Goal: Task Accomplishment & Management: Manage account settings

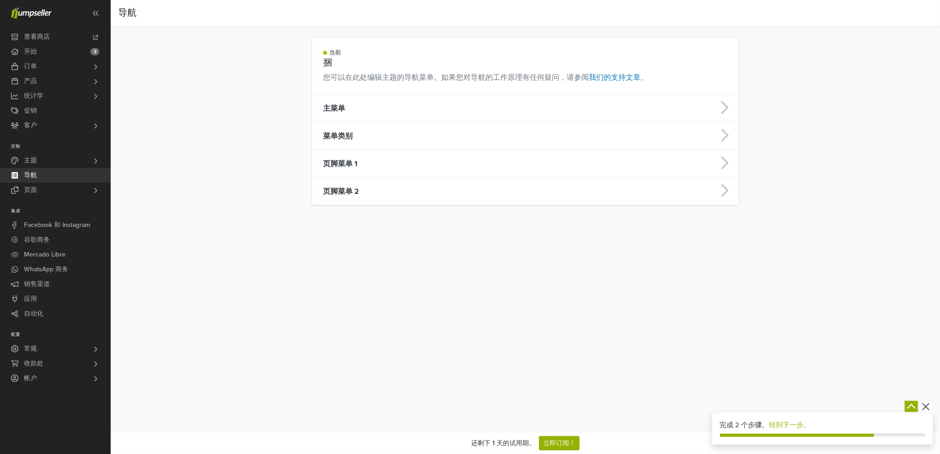
click at [777, 83] on main "当前 捆 您可以在此处编辑主题的导航菜单。如果您对导航的工作原理有任何疑问，请参阅 我们的支持文章 。 主菜单 菜单类别 页脚菜单 1 页脚菜单 2" at bounding box center [525, 120] width 526 height 167
click at [362, 160] on td "页脚菜单 1" at bounding box center [453, 164] width 283 height 28
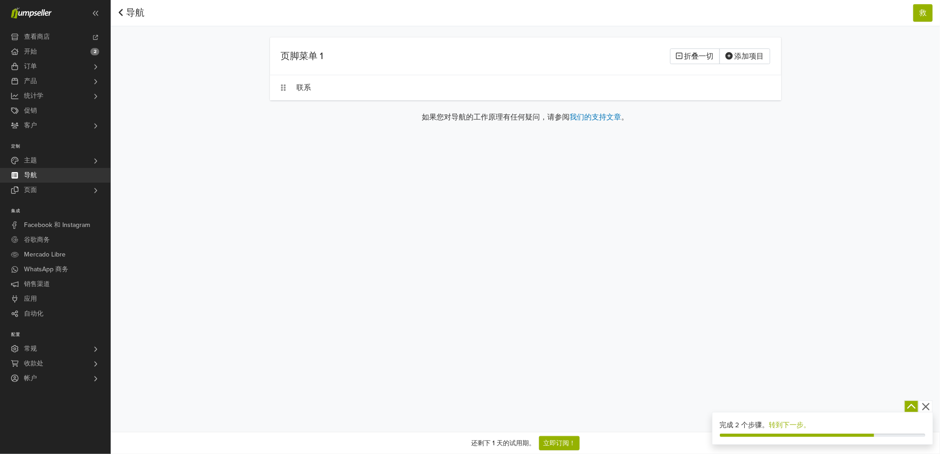
click at [125, 10] on link "导航" at bounding box center [131, 12] width 27 height 11
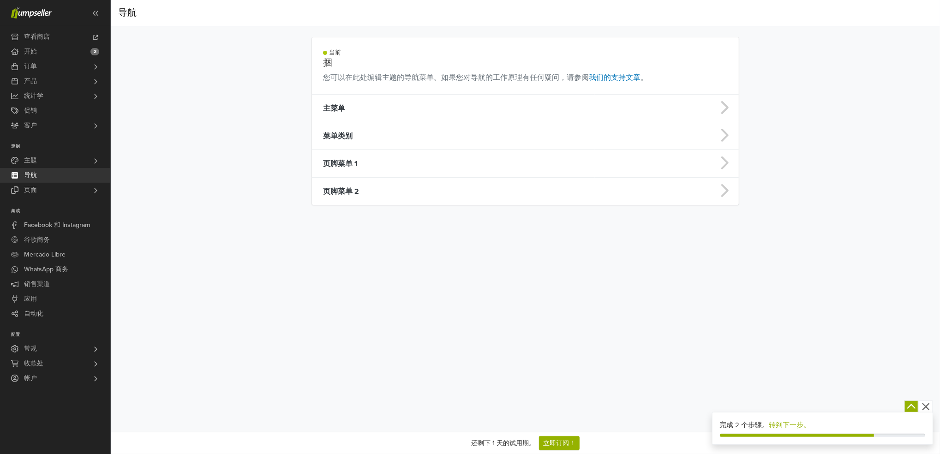
click at [929, 406] on icon "button" at bounding box center [926, 407] width 12 height 12
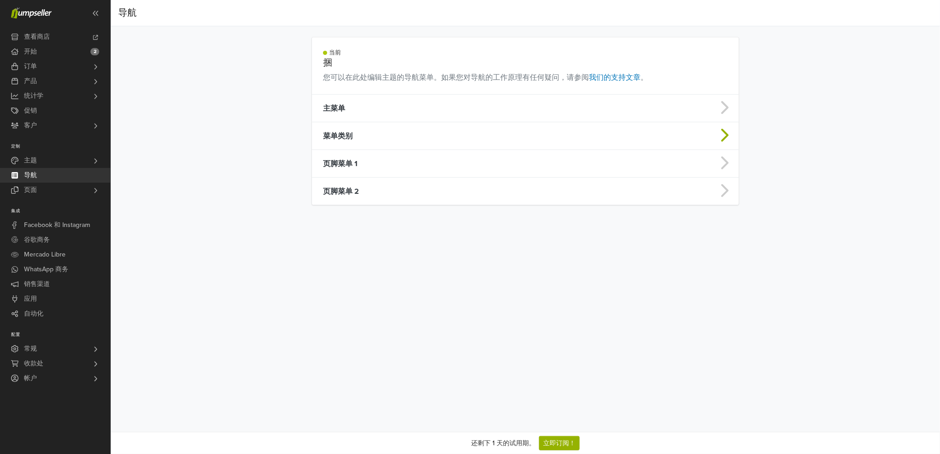
click at [366, 130] on td "菜单类别" at bounding box center [453, 136] width 283 height 28
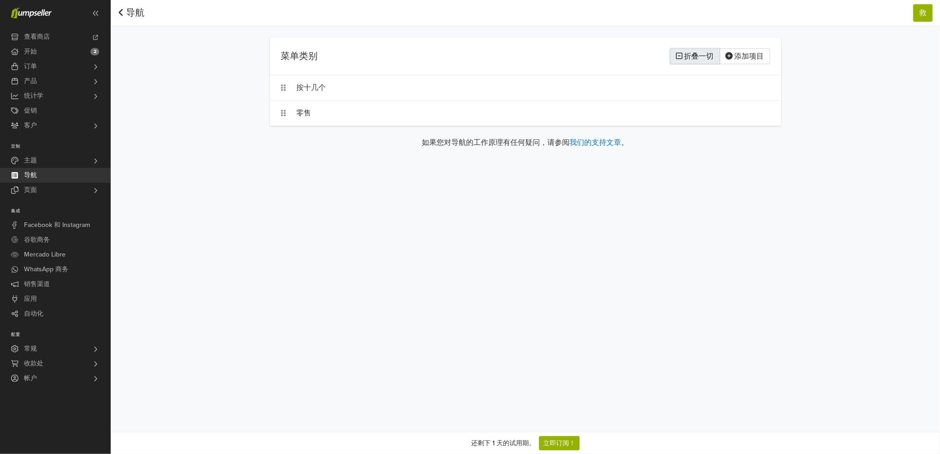
click at [695, 53] on font "折叠一切" at bounding box center [699, 56] width 30 height 9
click at [695, 53] on font "全部展开" at bounding box center [699, 56] width 30 height 9
click at [761, 87] on icon "button" at bounding box center [760, 86] width 6 height 7
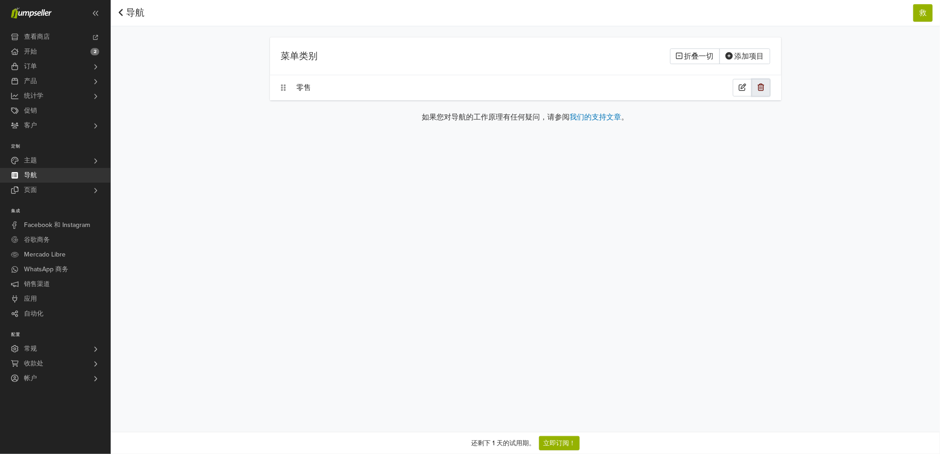
click at [761, 87] on icon "button" at bounding box center [760, 86] width 6 height 7
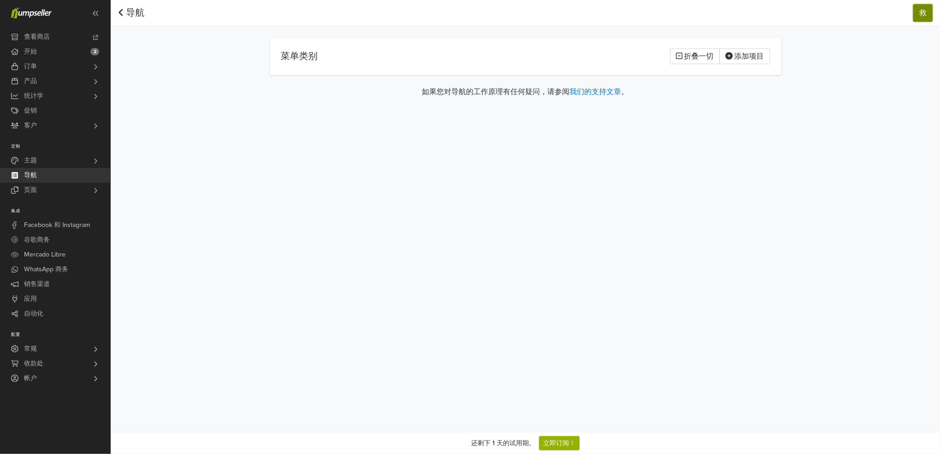
click at [927, 9] on button "救" at bounding box center [922, 13] width 19 height 18
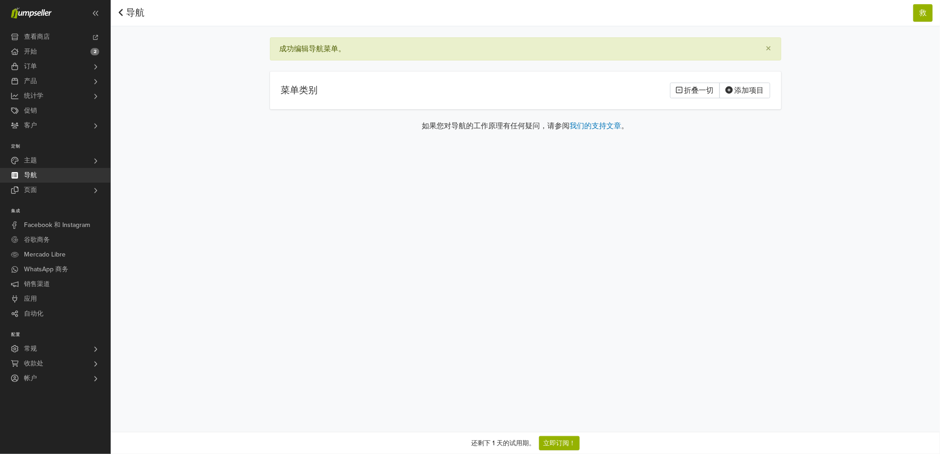
click at [136, 7] on font "导航" at bounding box center [135, 12] width 18 height 11
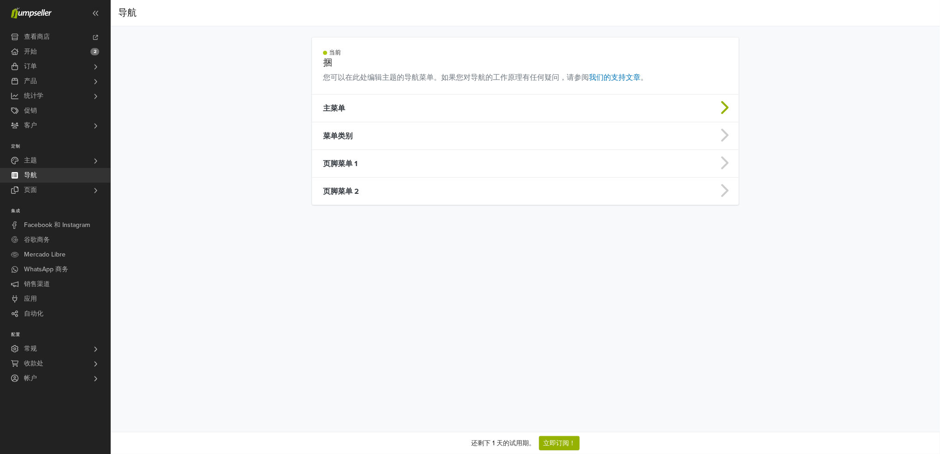
click at [389, 107] on td "主菜单" at bounding box center [453, 109] width 283 height 28
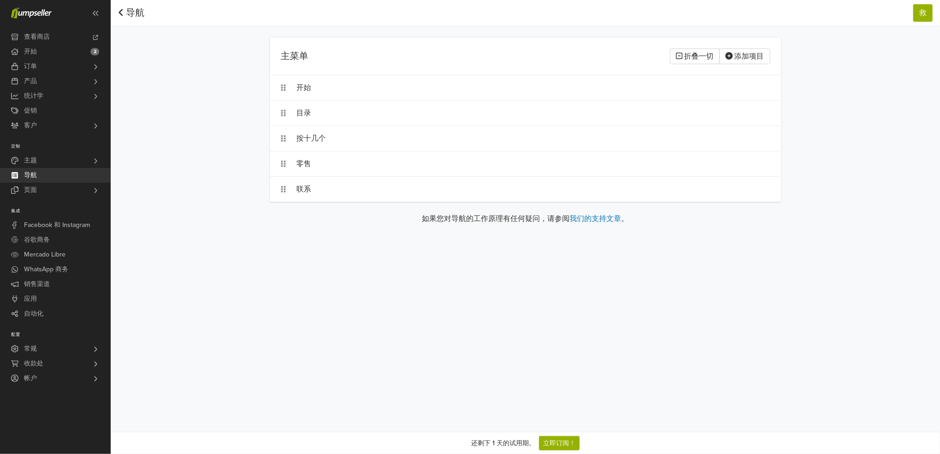
click at [133, 12] on font "导航" at bounding box center [135, 12] width 18 height 11
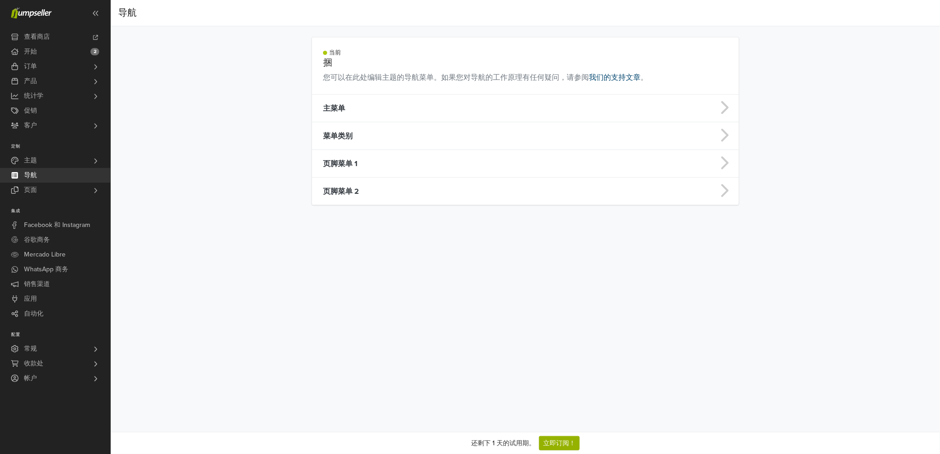
click at [599, 75] on link "我们的支持文章" at bounding box center [615, 77] width 52 height 9
click at [373, 103] on td "主菜单" at bounding box center [453, 109] width 283 height 28
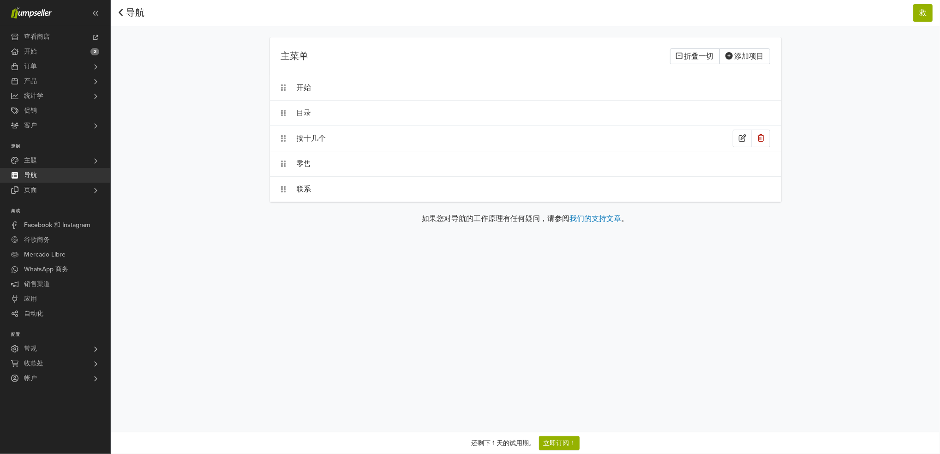
click at [347, 136] on div "按十几个" at bounding box center [515, 139] width 436 height 18
click at [361, 141] on icon at bounding box center [359, 138] width 9 height 9
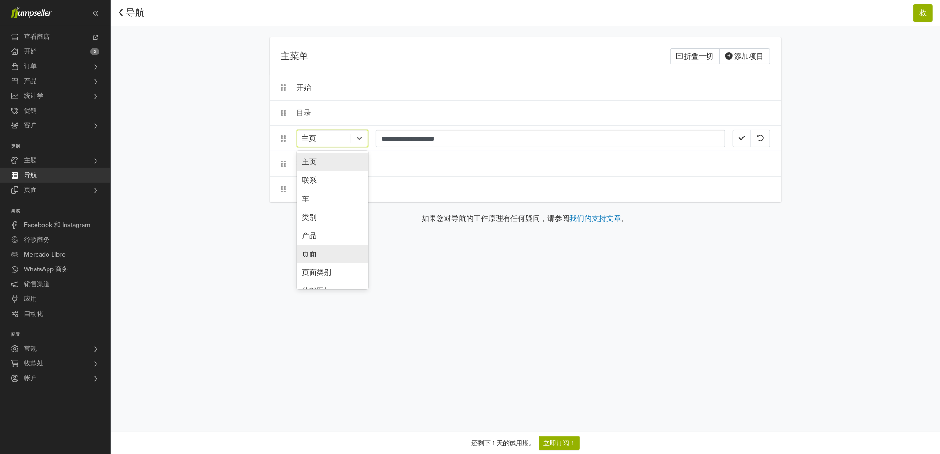
click at [327, 256] on div "页面" at bounding box center [332, 254] width 71 height 18
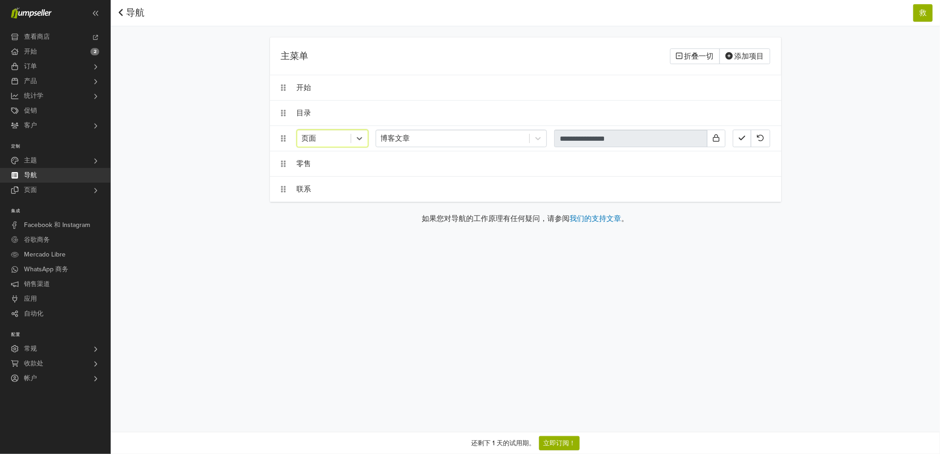
click at [566, 265] on div "**********" at bounding box center [525, 216] width 829 height 432
